Goal: Check status: Check status

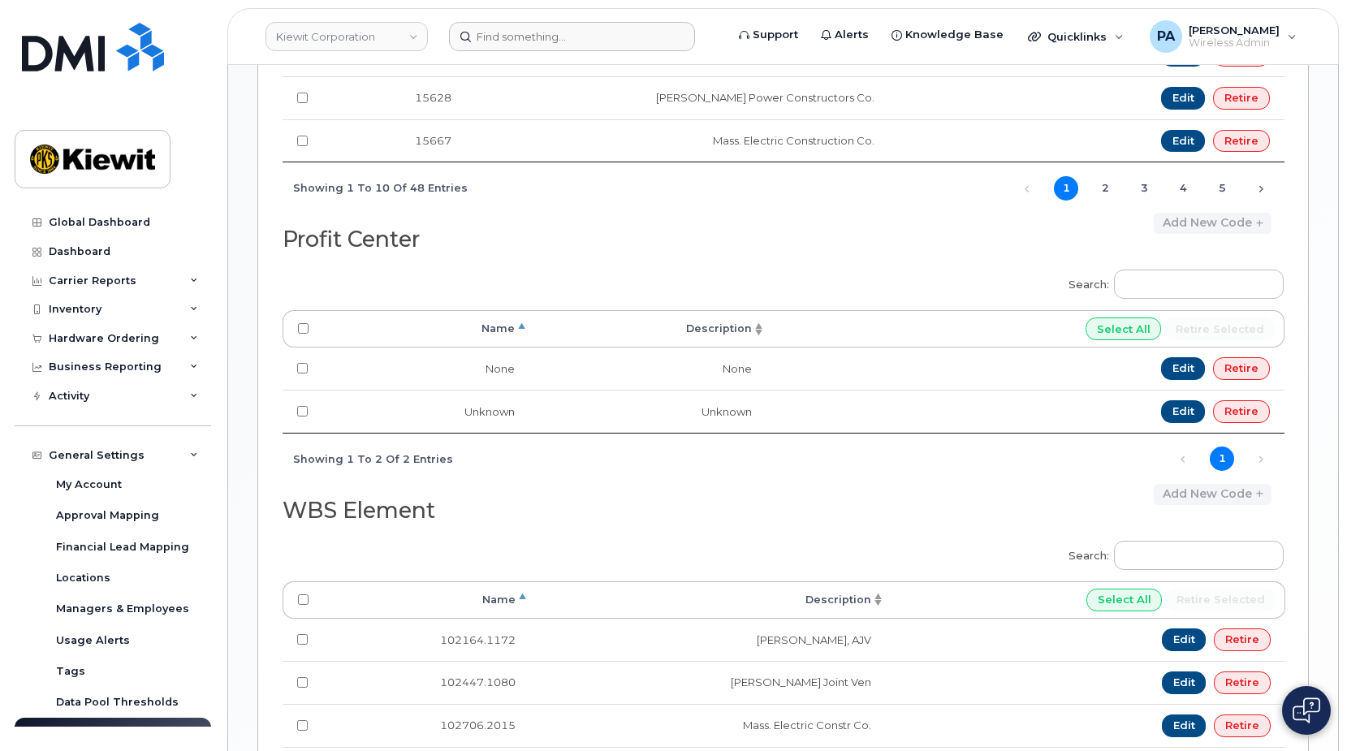
scroll to position [80, 0]
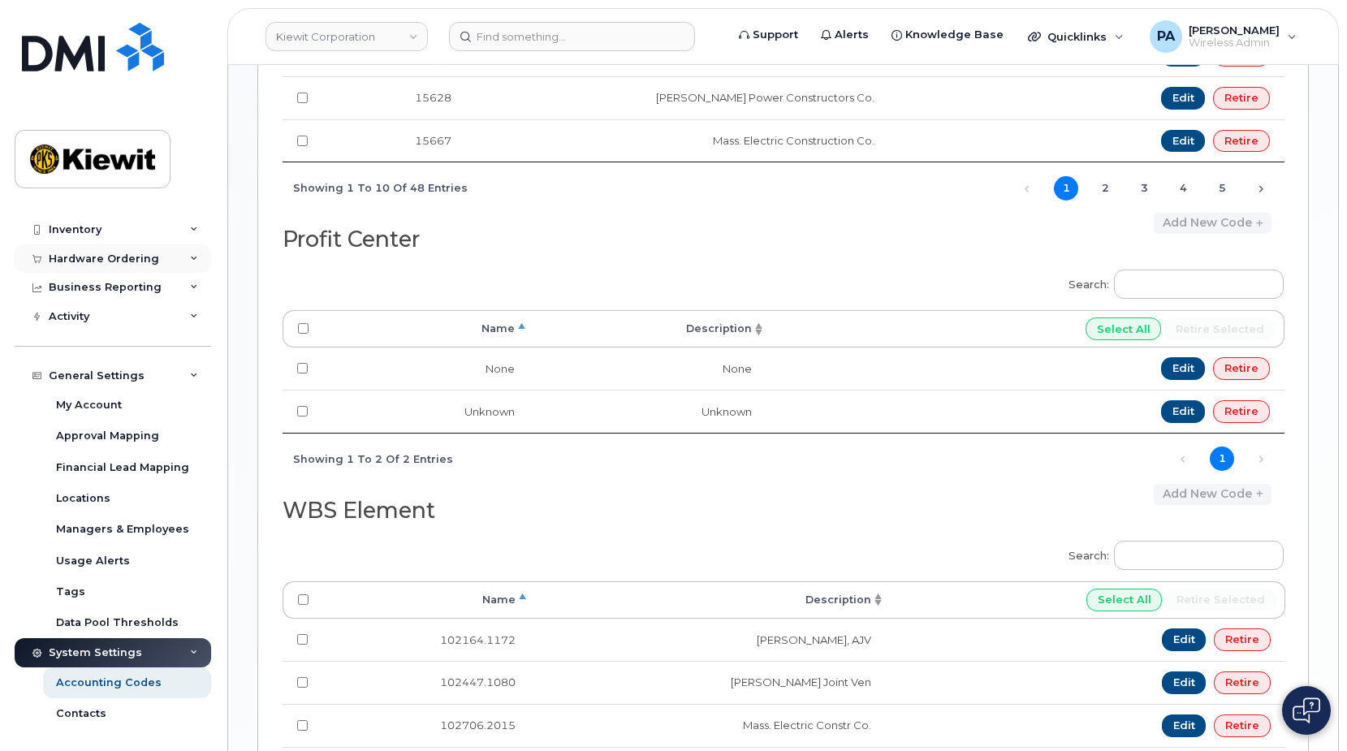
click at [76, 257] on div "Hardware Ordering" at bounding box center [104, 258] width 110 height 13
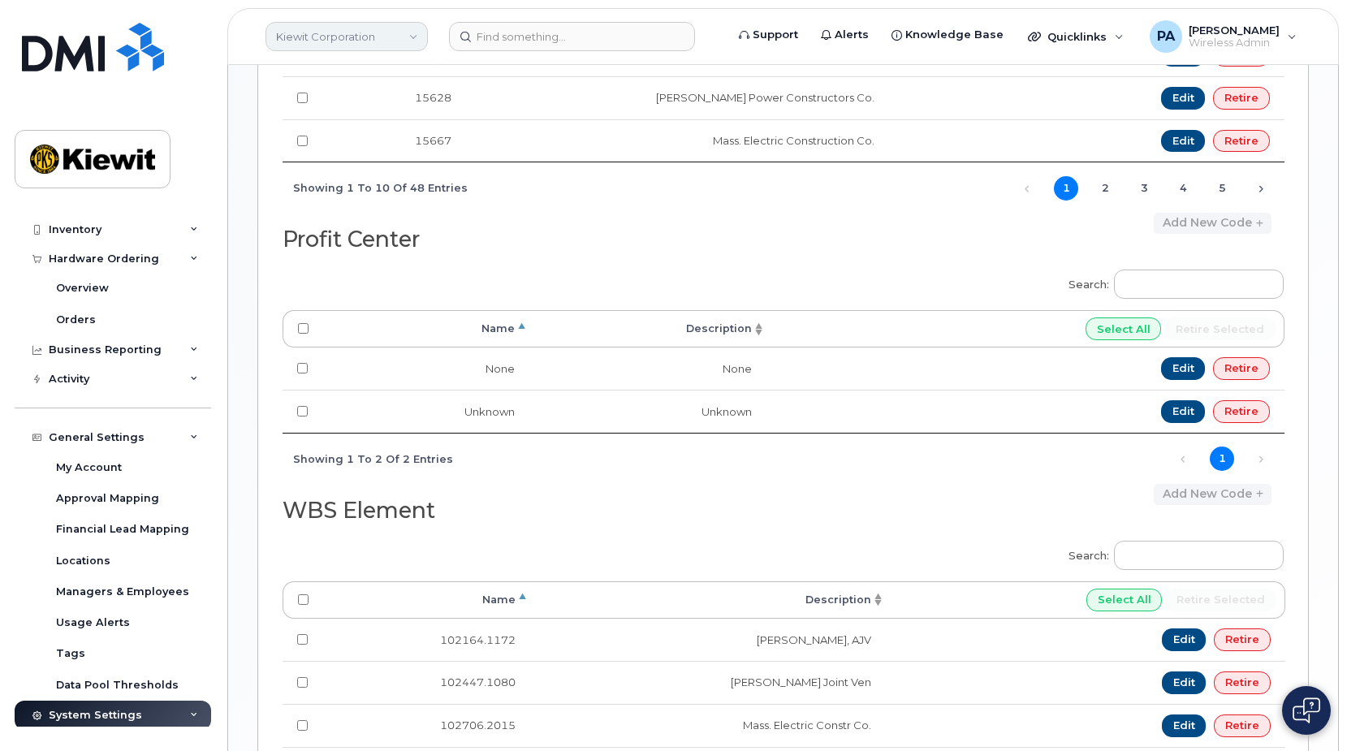
click at [361, 29] on link "Kiewit Corporation" at bounding box center [346, 36] width 162 height 29
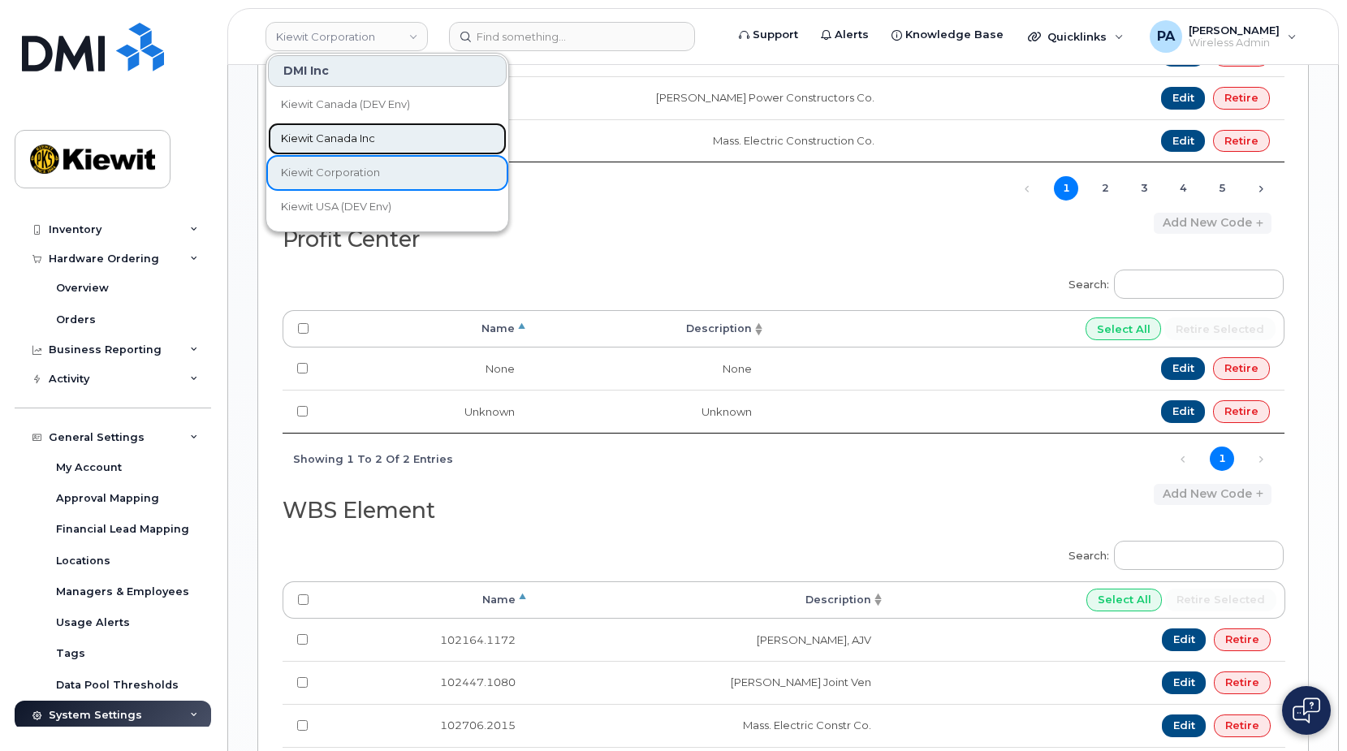
click at [324, 132] on span "Kiewit Canada Inc" at bounding box center [328, 139] width 94 height 16
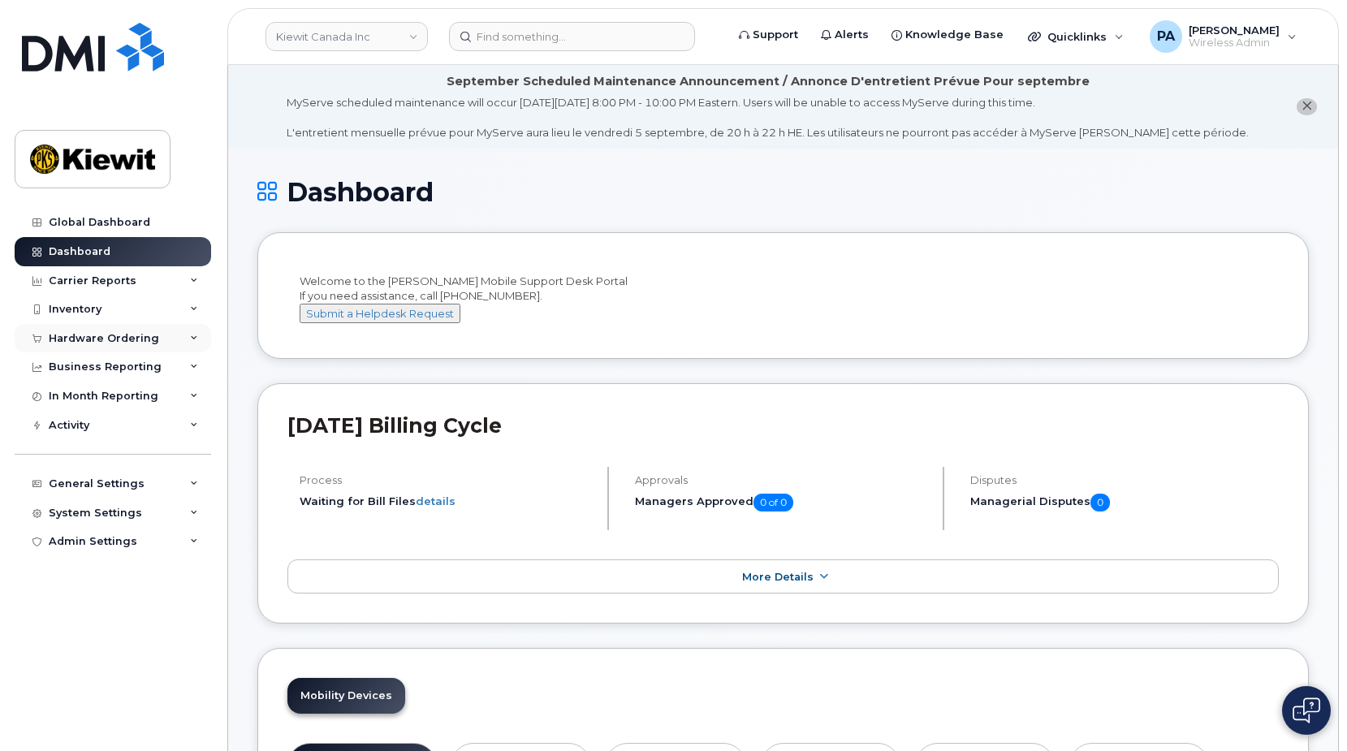
click at [106, 332] on div "Hardware Ordering" at bounding box center [104, 338] width 110 height 13
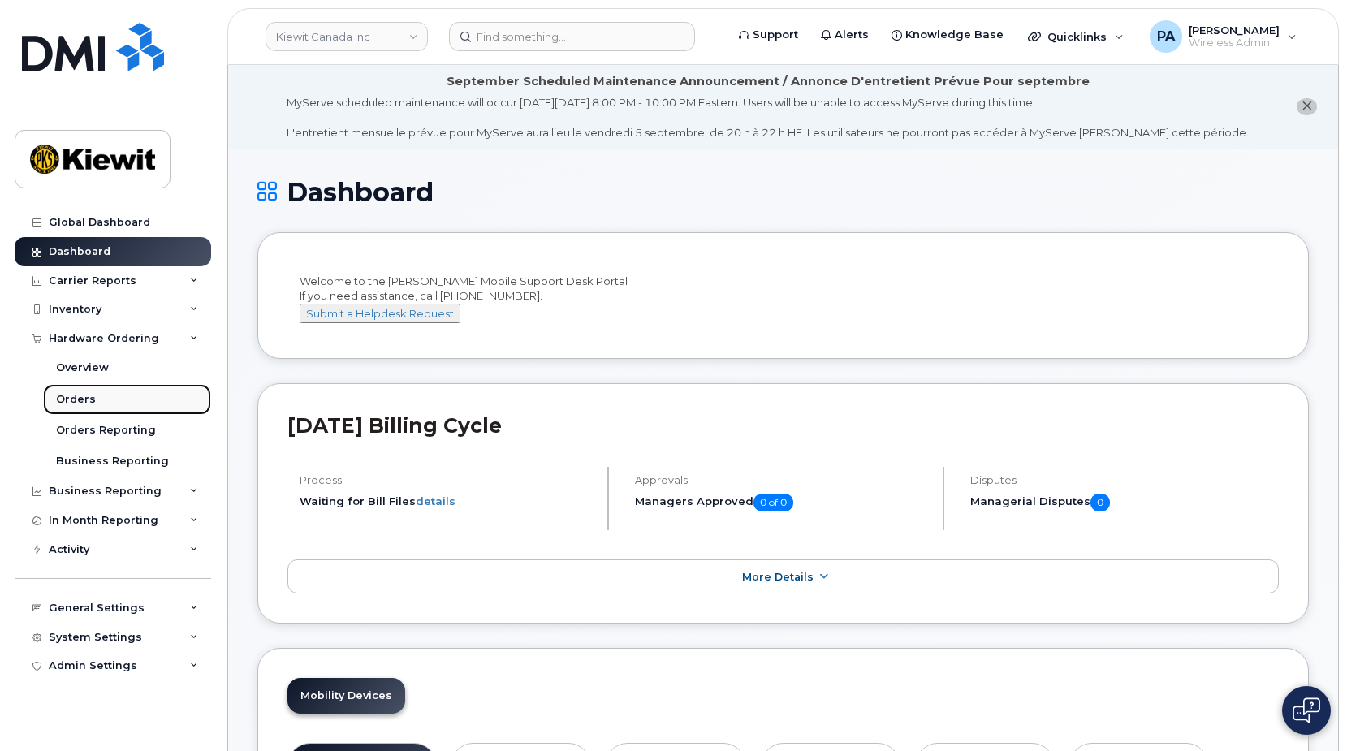
click at [80, 395] on div "Orders" at bounding box center [76, 399] width 40 height 15
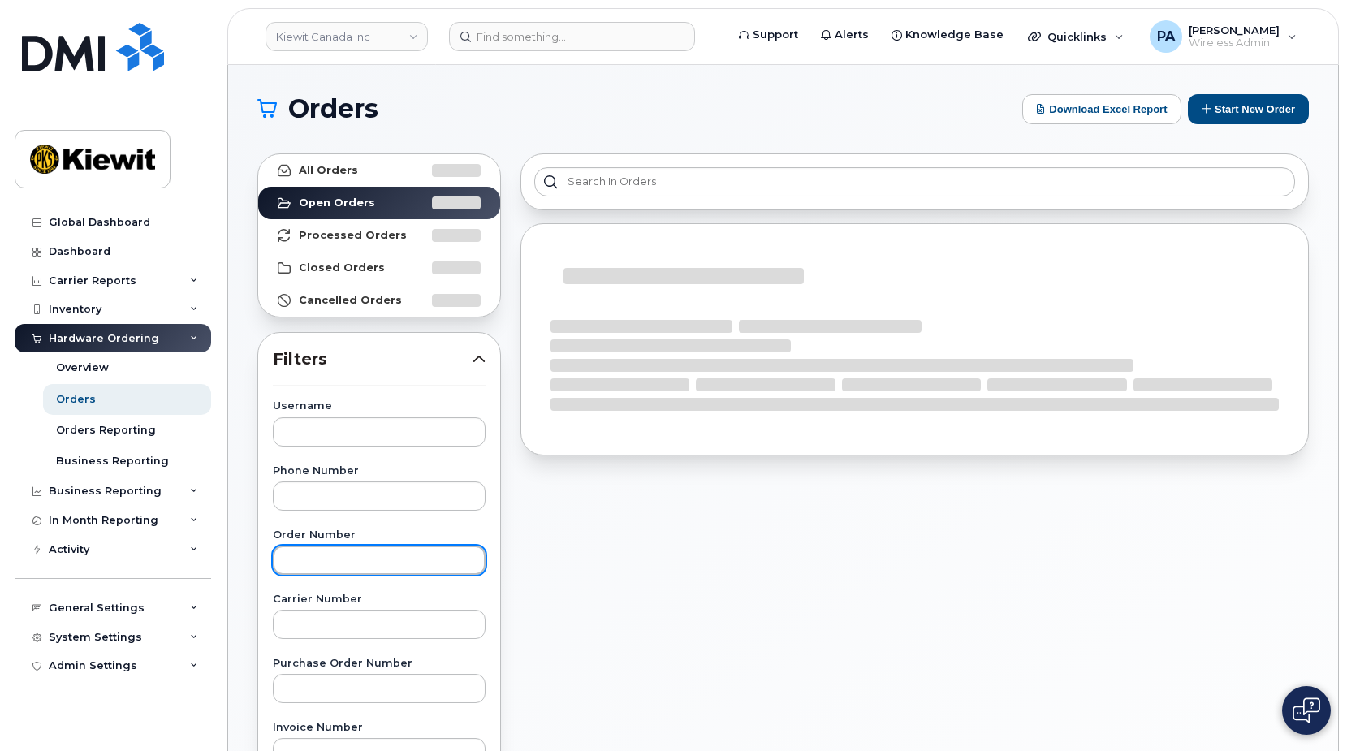
click at [339, 566] on input "text" at bounding box center [379, 560] width 213 height 29
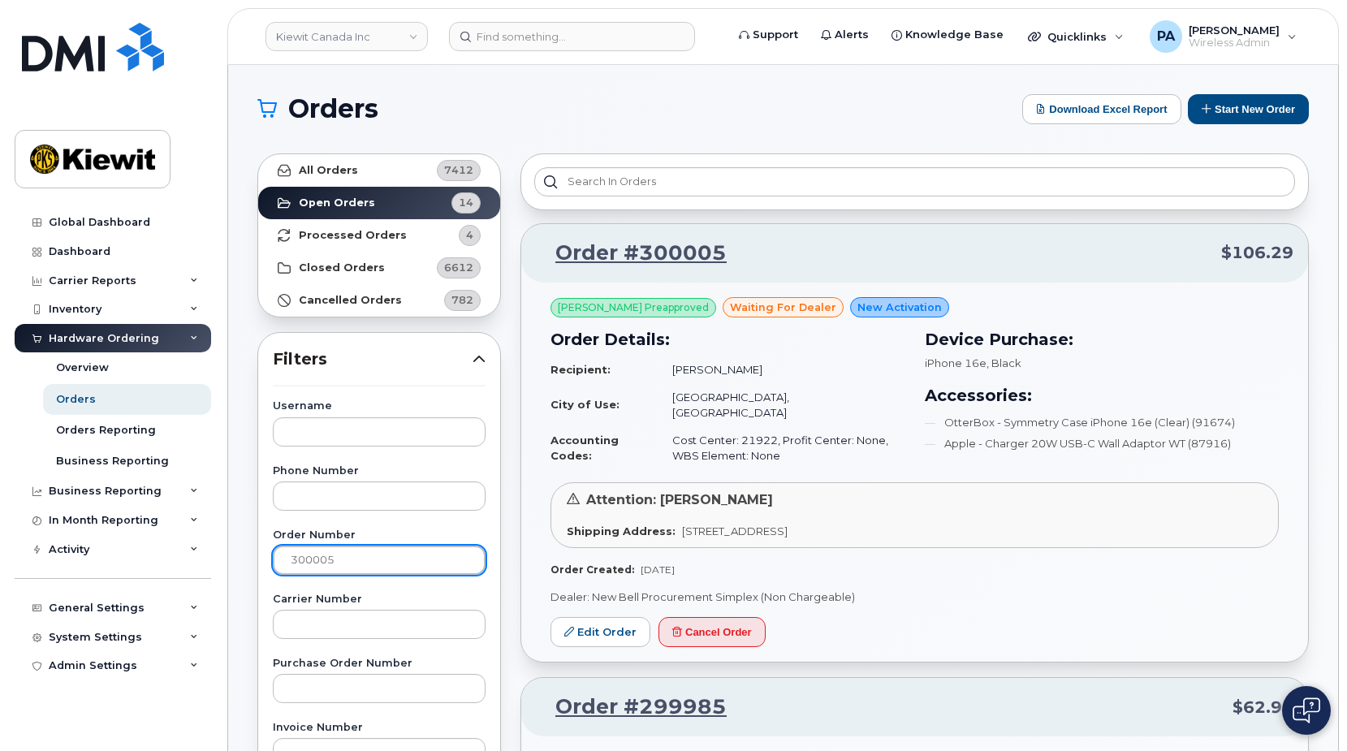
type input "300005"
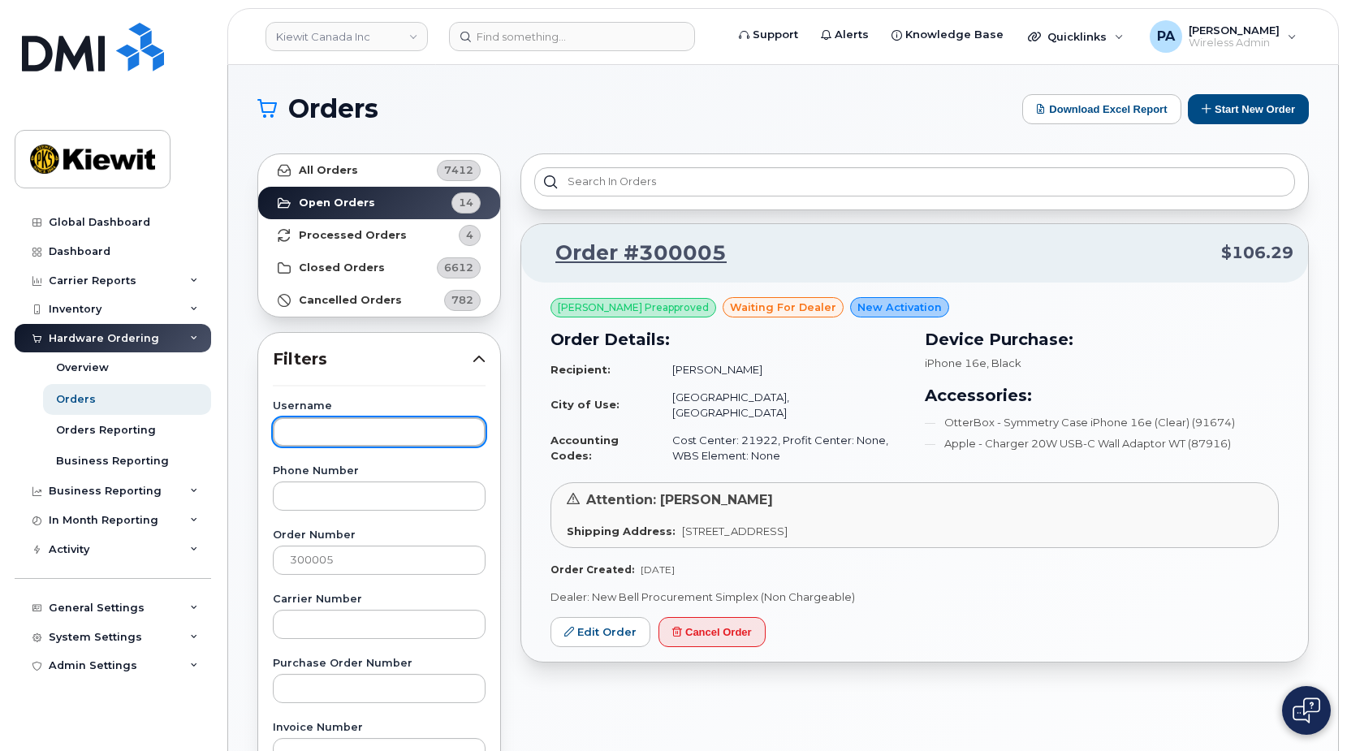
click at [347, 430] on input "text" at bounding box center [379, 431] width 213 height 29
type input "Tyson Beaton"
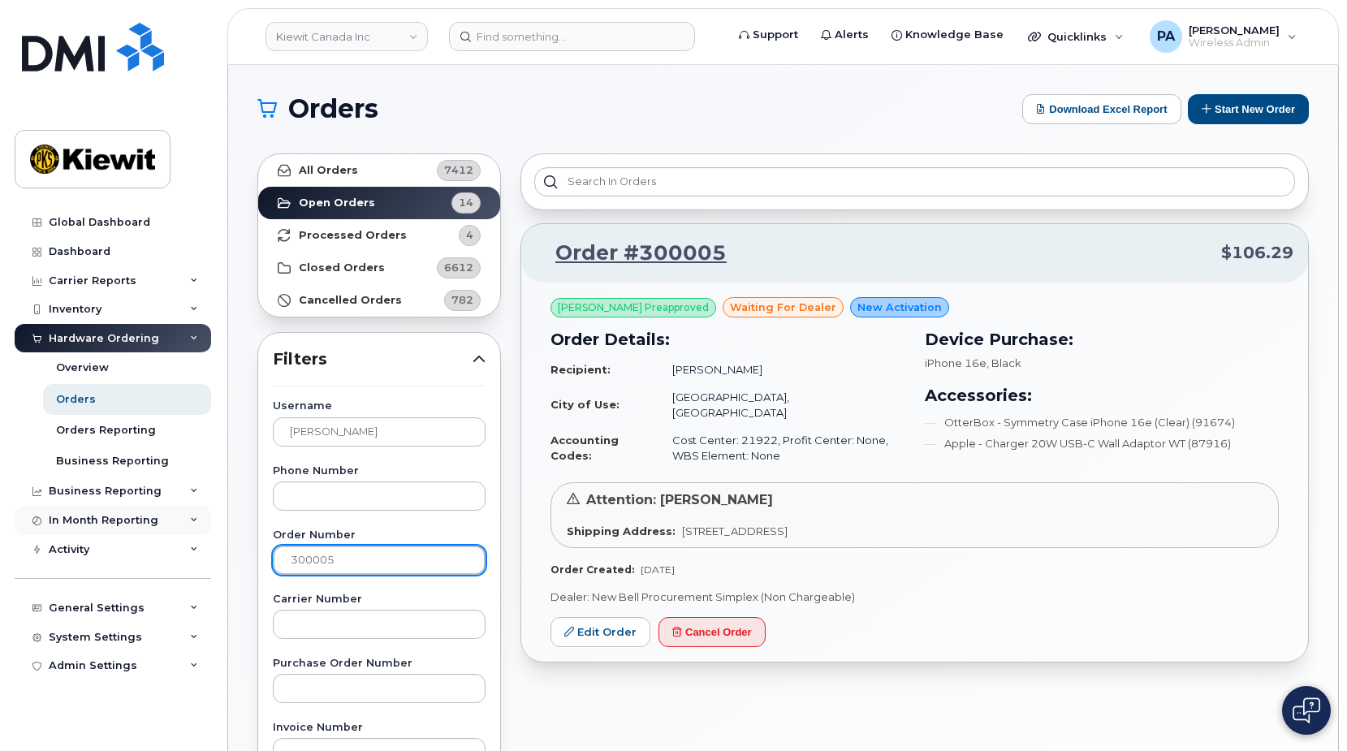
drag, startPoint x: 303, startPoint y: 553, endPoint x: 165, endPoint y: 533, distance: 139.5
click at [228, 533] on div "Kiewit Canada Inc Support Alerts Knowledge Base Quicklinks Suspend / Cancel Dev…" at bounding box center [783, 684] width 1110 height 1239
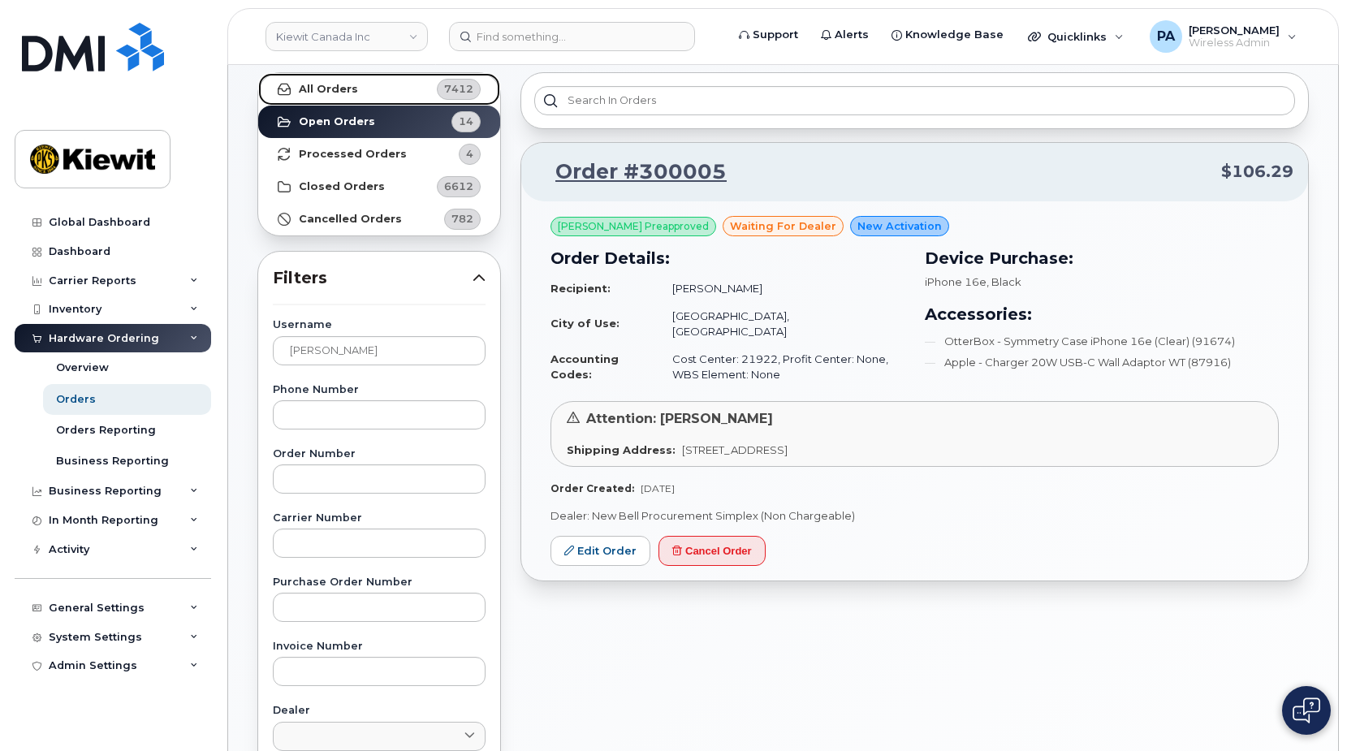
click at [429, 79] on link "All Orders 7412" at bounding box center [379, 89] width 242 height 32
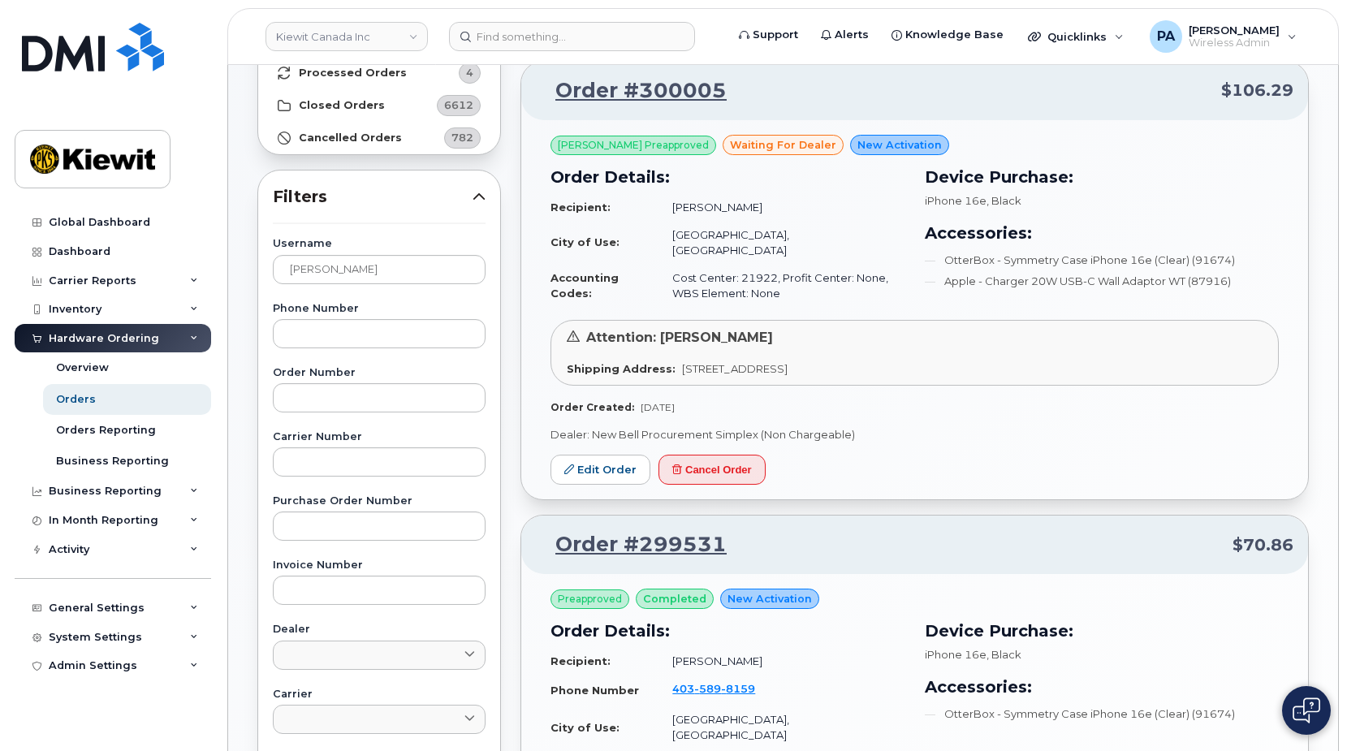
scroll to position [406, 0]
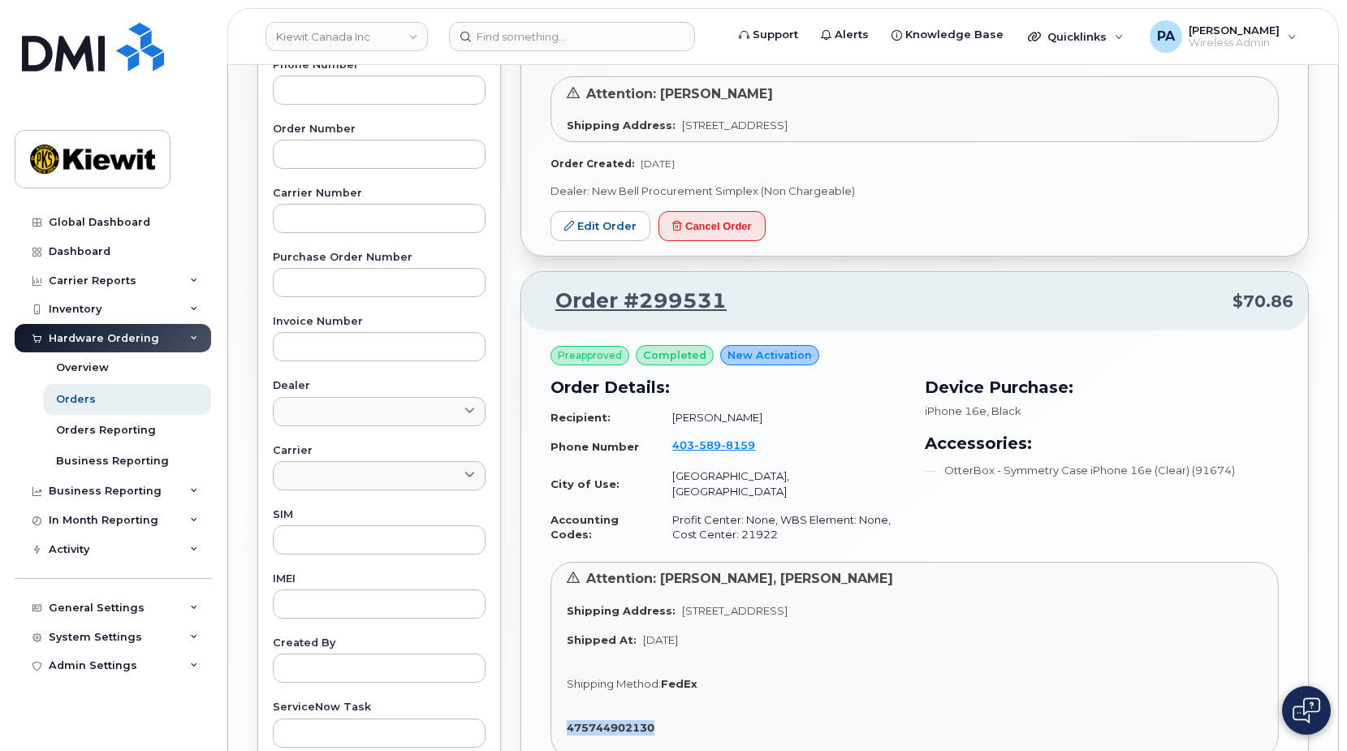
drag, startPoint x: 661, startPoint y: 700, endPoint x: 562, endPoint y: 701, distance: 99.0
click at [562, 701] on div "Attention: Jake Macholtz, Tyson Beaton Shipping Address: 48 Auburn Sound Terrac…" at bounding box center [914, 660] width 728 height 197
drag, startPoint x: 562, startPoint y: 701, endPoint x: 602, endPoint y: 705, distance: 40.0
click at [602, 721] on strong "475744902130" at bounding box center [611, 727] width 88 height 13
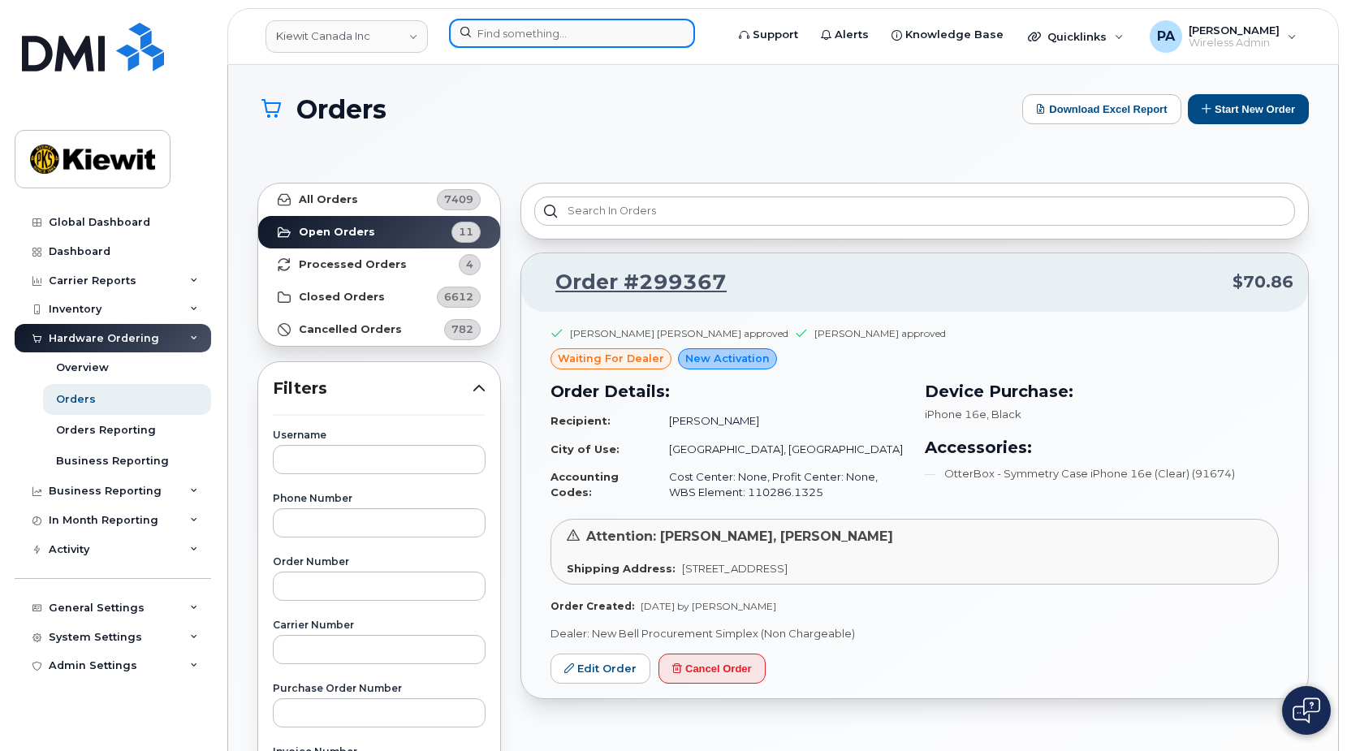
click at [506, 32] on input at bounding box center [572, 33] width 246 height 29
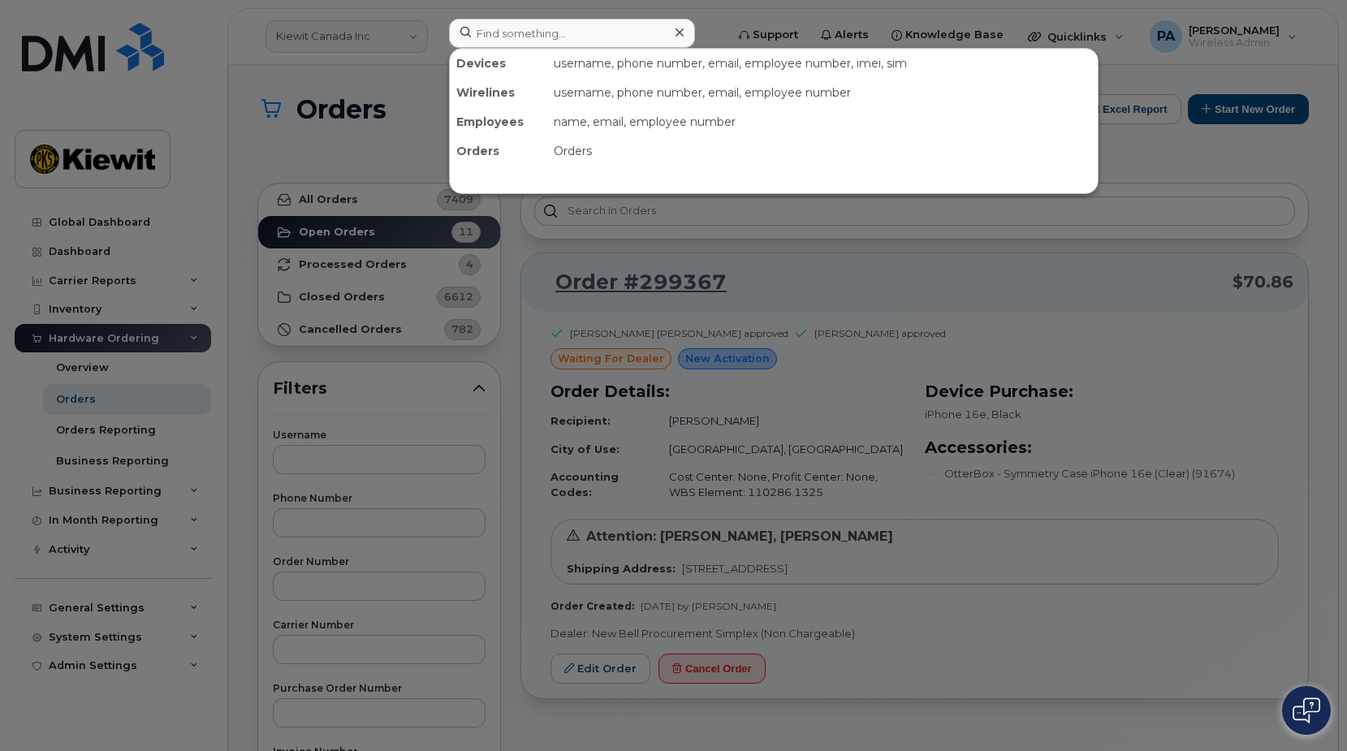
click at [377, 468] on div at bounding box center [673, 375] width 1347 height 751
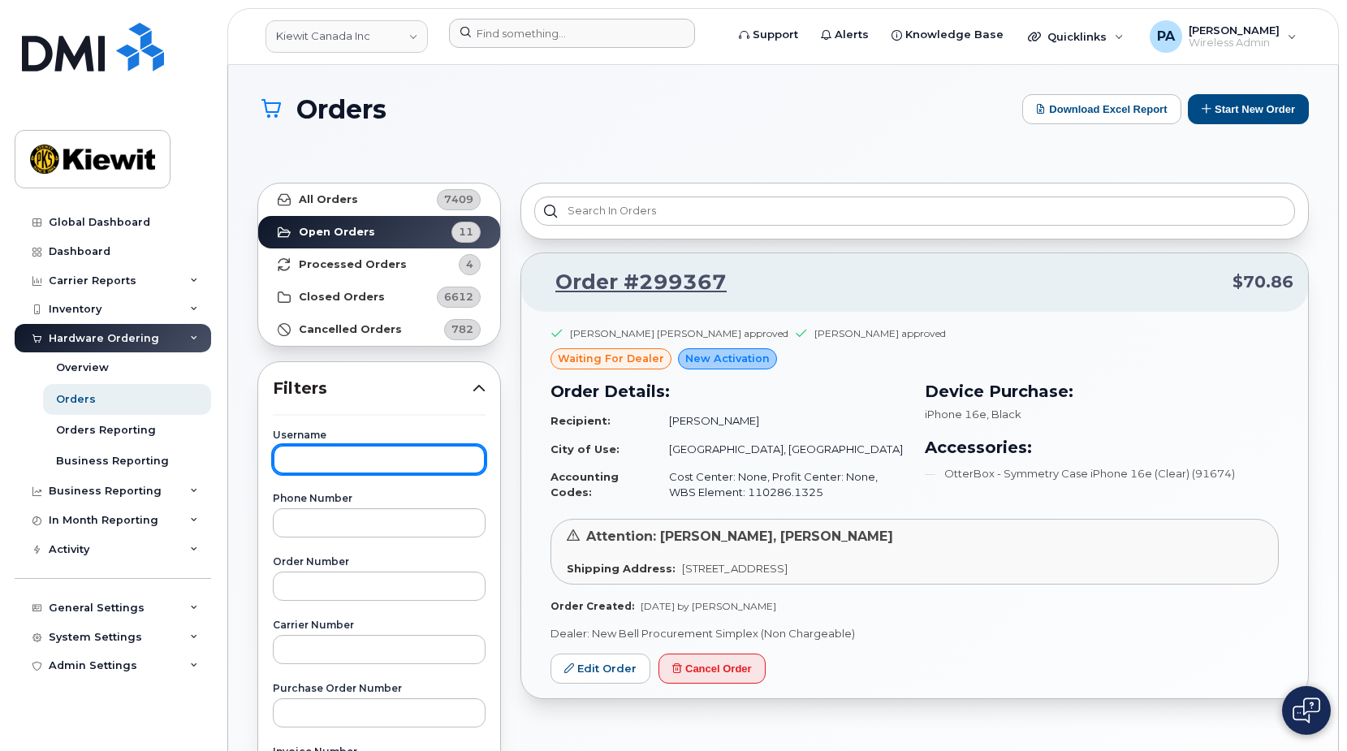
click at [376, 451] on input "text" at bounding box center [379, 459] width 213 height 29
type input "Tyson Beaton"
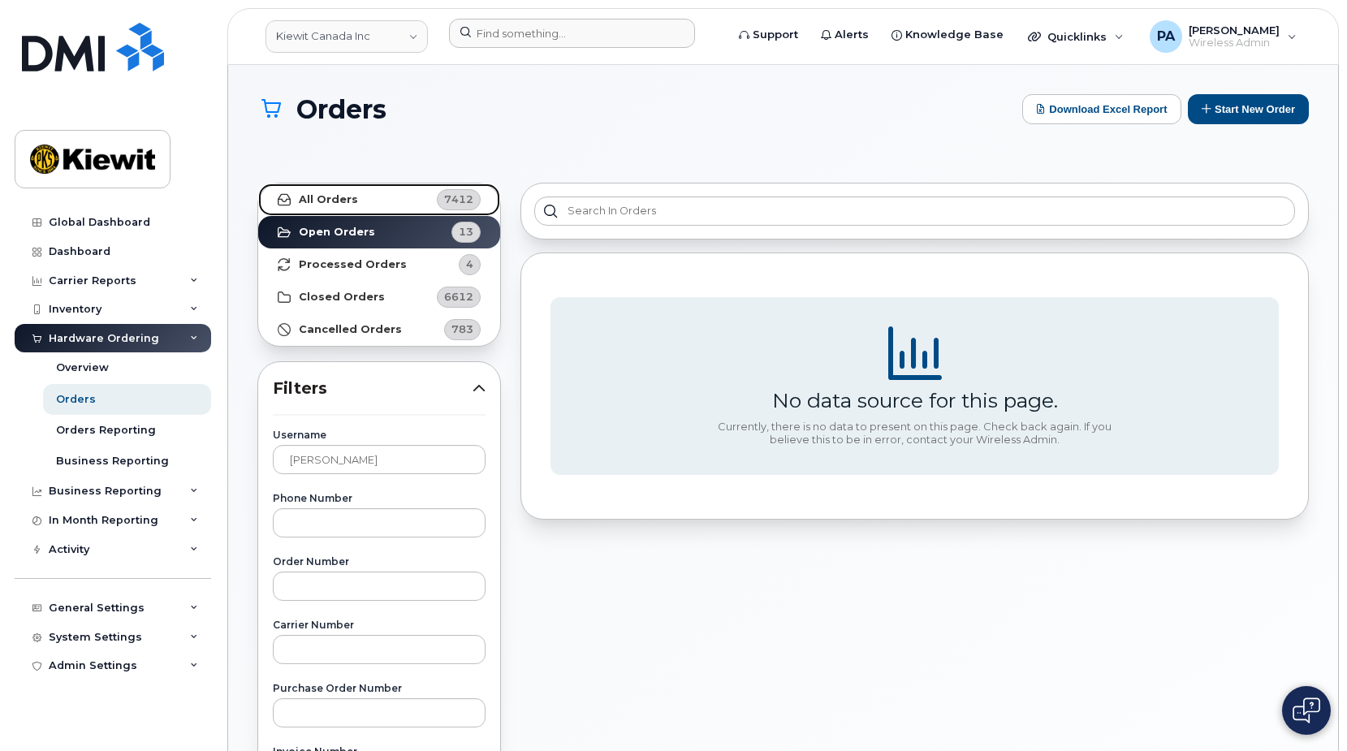
click at [347, 199] on strong "All Orders" at bounding box center [328, 199] width 59 height 13
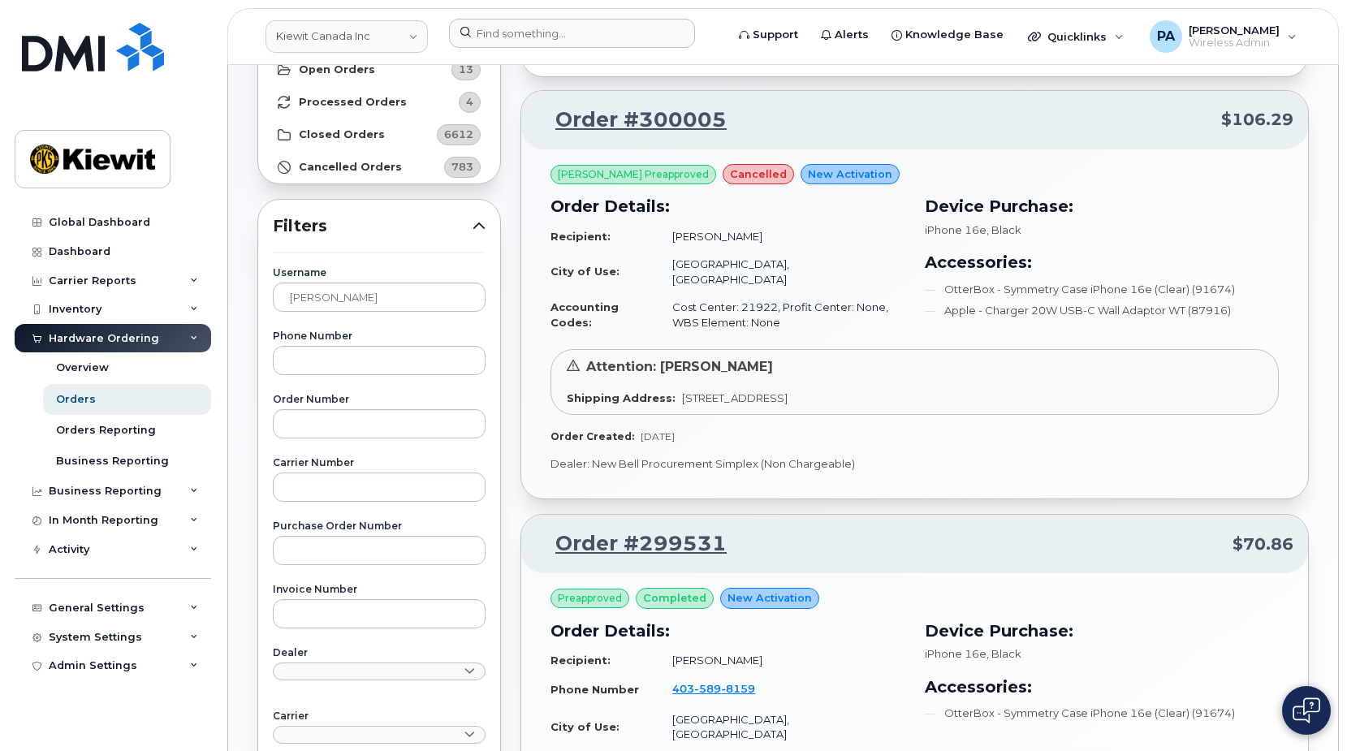
scroll to position [487, 0]
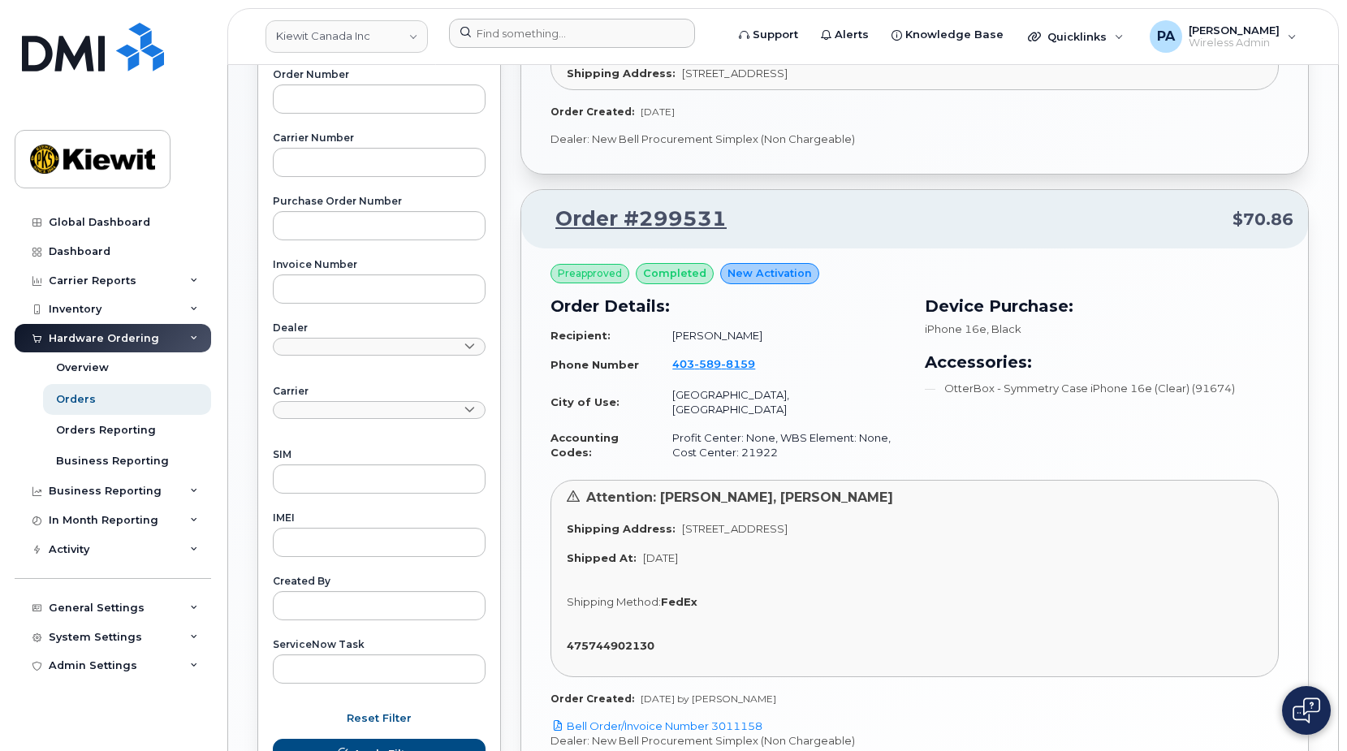
drag, startPoint x: 813, startPoint y: 676, endPoint x: 632, endPoint y: 675, distance: 180.2
click at [632, 692] on div "Order Created: Aug 28, 2025 by Valerie Henderson" at bounding box center [914, 699] width 728 height 14
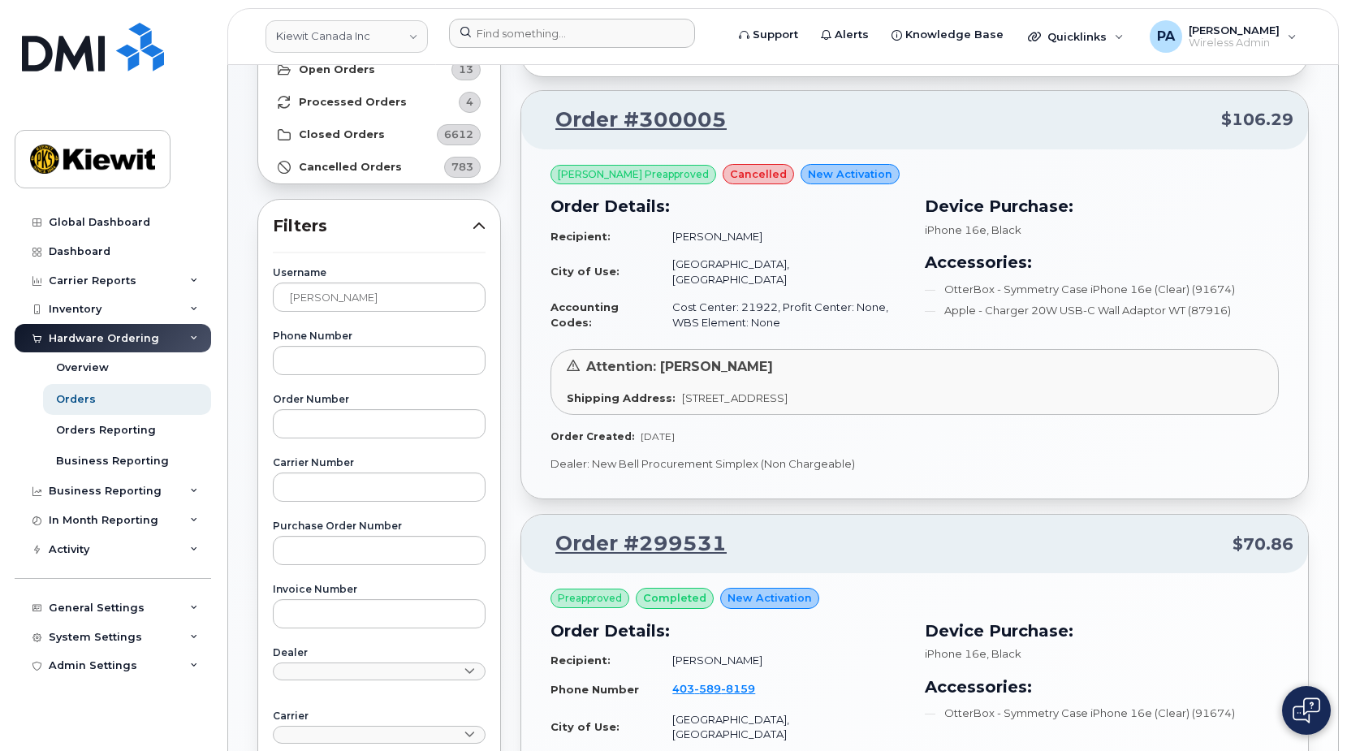
scroll to position [244, 0]
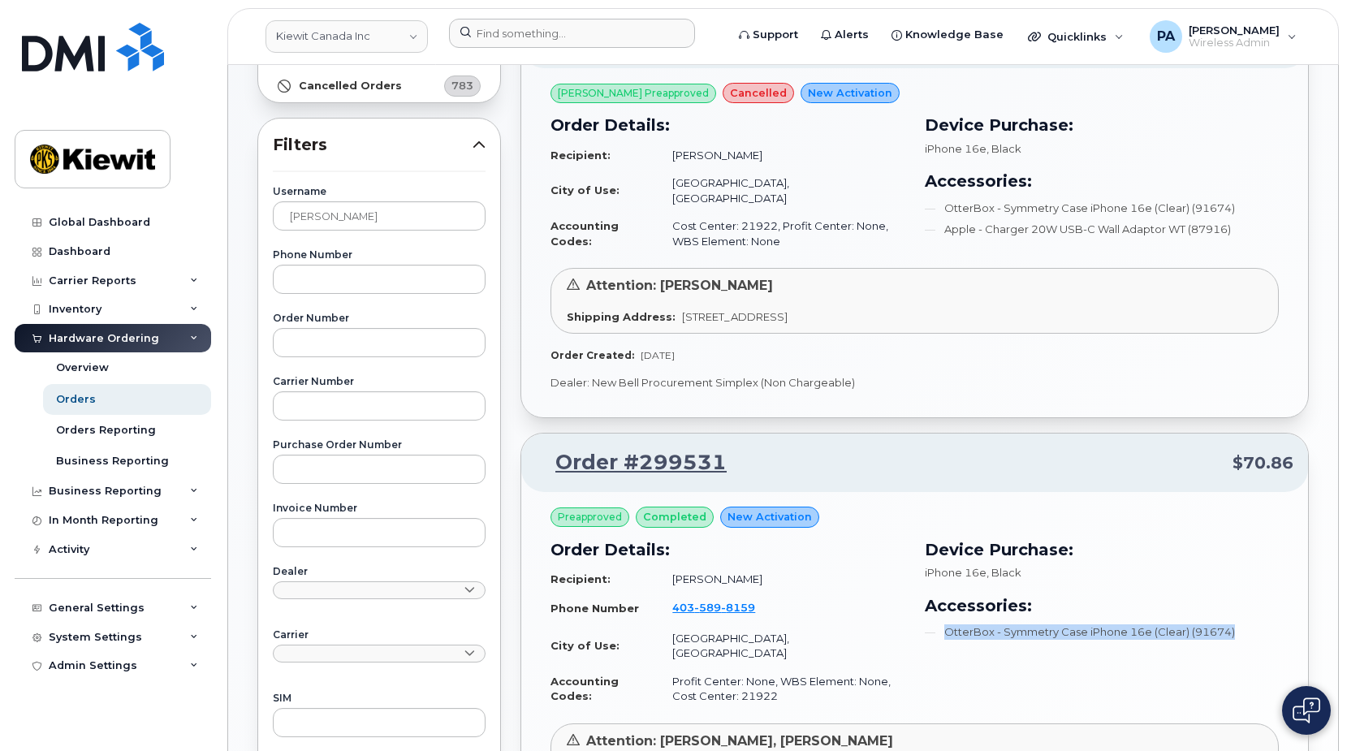
drag, startPoint x: 1248, startPoint y: 621, endPoint x: 944, endPoint y: 619, distance: 303.6
click at [944, 624] on li "OtterBox - Symmetry Case iPhone 16e (Clear) (91674)" at bounding box center [1102, 631] width 355 height 15
drag, startPoint x: 944, startPoint y: 619, endPoint x: 1061, endPoint y: 662, distance: 124.8
click at [1061, 662] on div "Device Purchase: iPhone 16e , Black Accessories: OtterBox - Symmetry Case iPhon…" at bounding box center [1102, 624] width 374 height 192
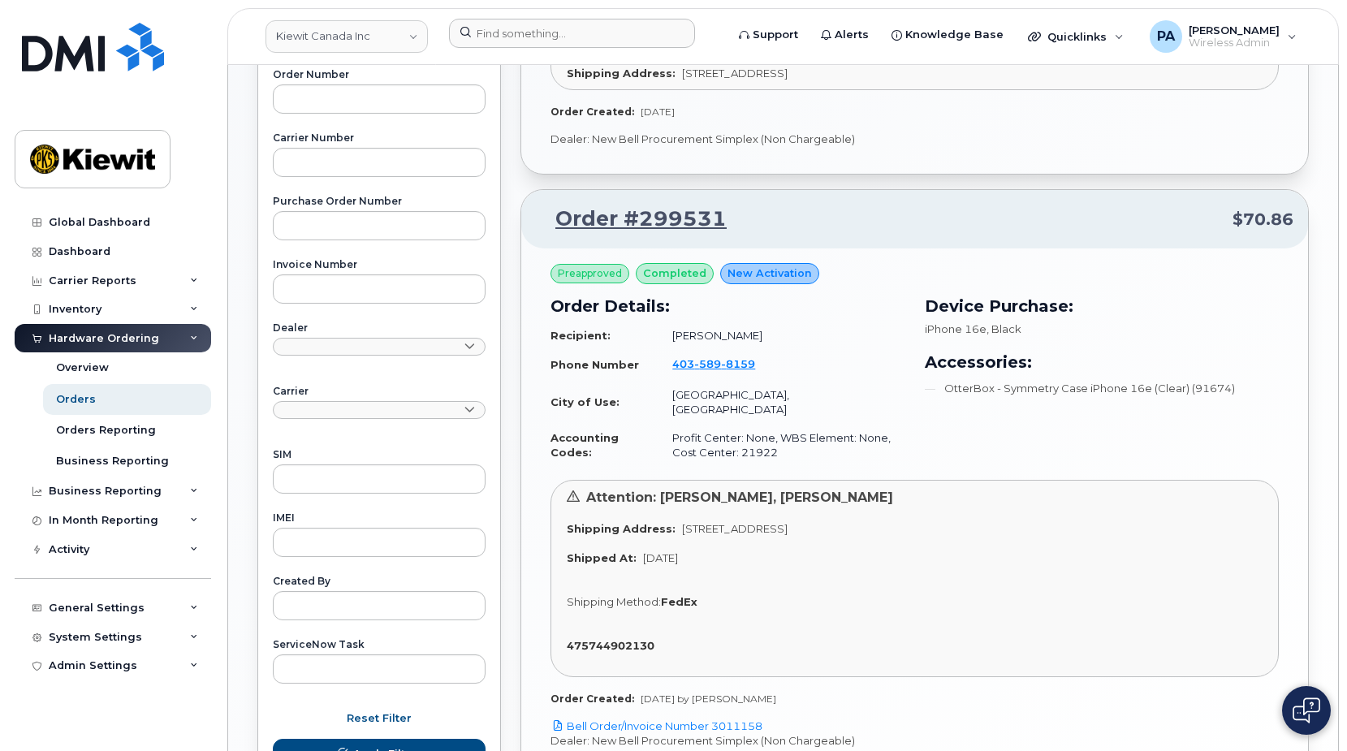
scroll to position [622, 0]
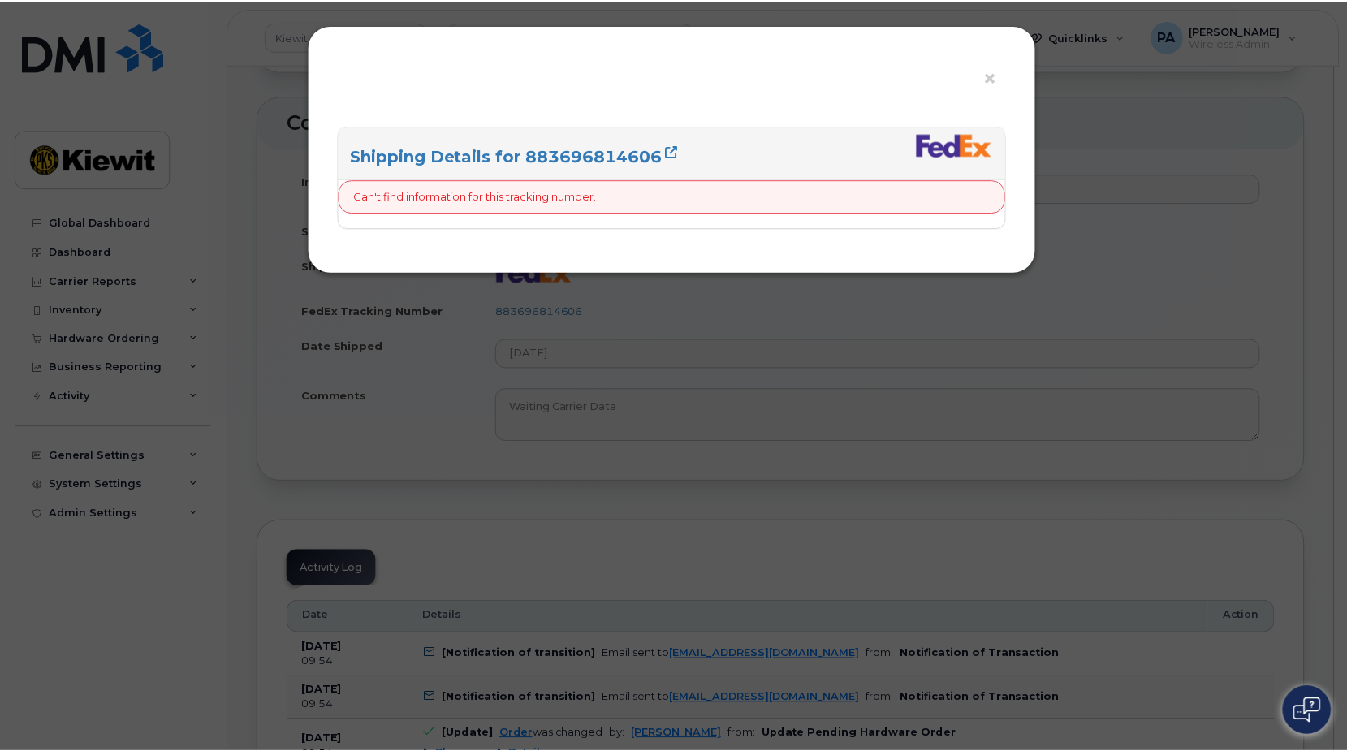
scroll to position [812, 0]
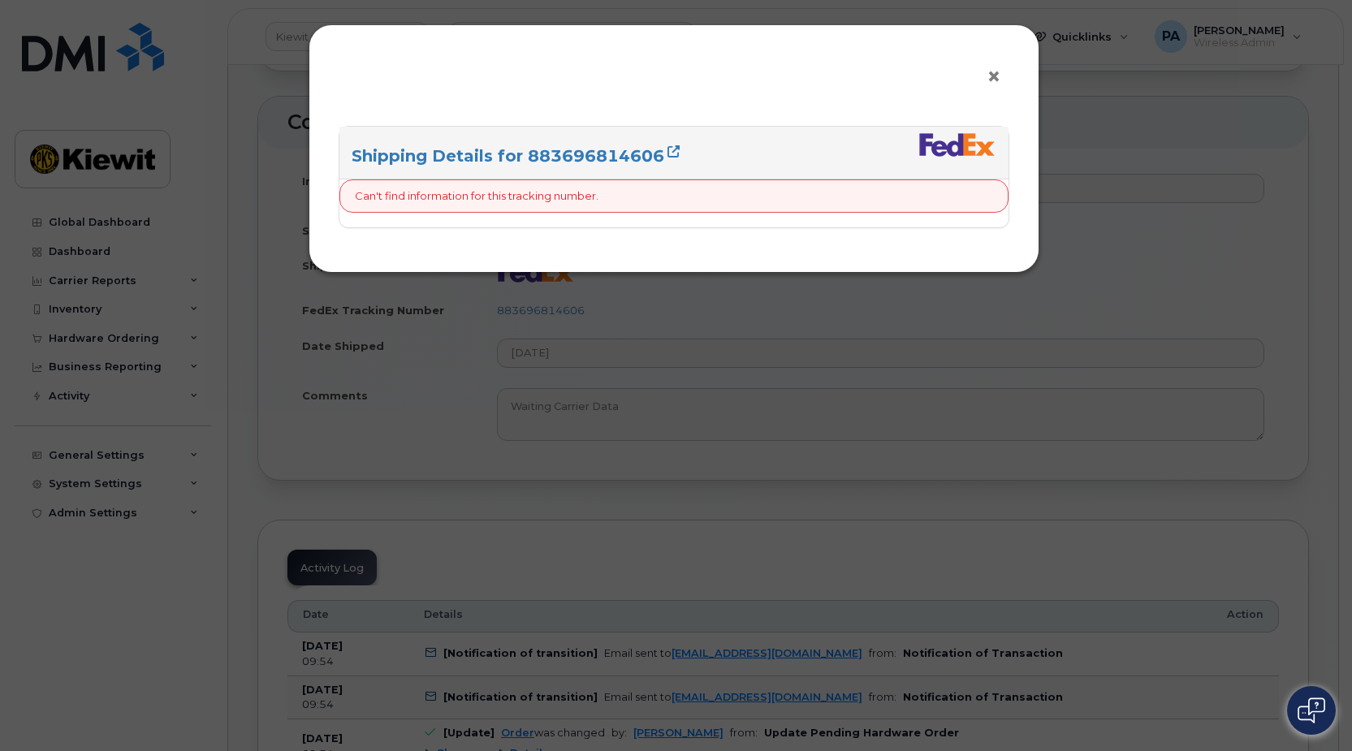
click at [988, 80] on span "×" at bounding box center [993, 77] width 15 height 30
